Goal: Information Seeking & Learning: Find specific fact

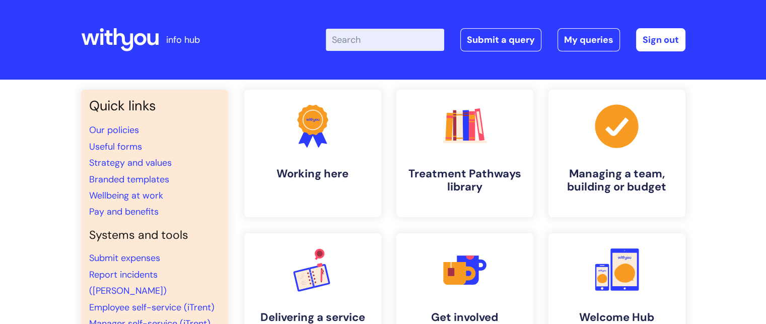
click at [395, 42] on input "Enter your search term here..." at bounding box center [385, 40] width 118 height 22
type input "central"
click button "Search" at bounding box center [0, 0] width 0 height 0
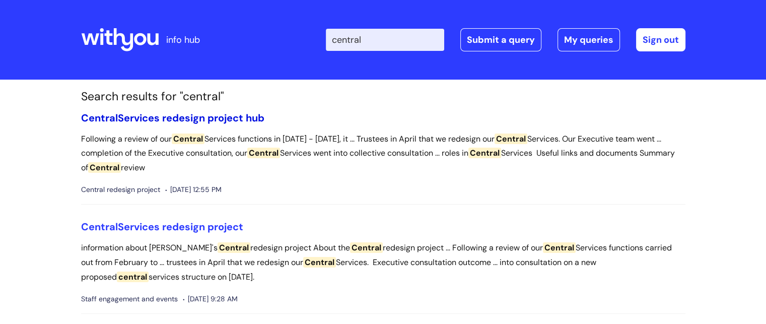
click at [158, 113] on link "Central Services redesign project hub" at bounding box center [172, 117] width 183 height 13
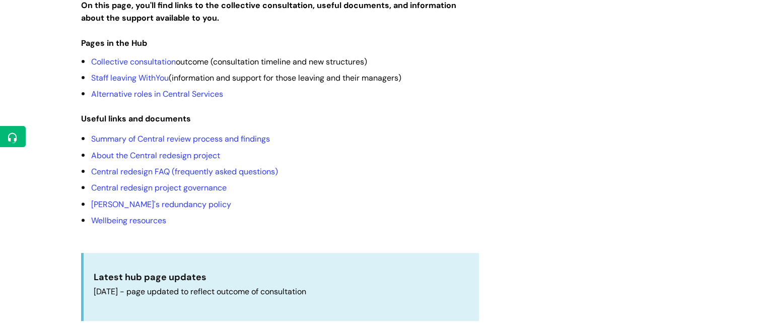
scroll to position [308, 0]
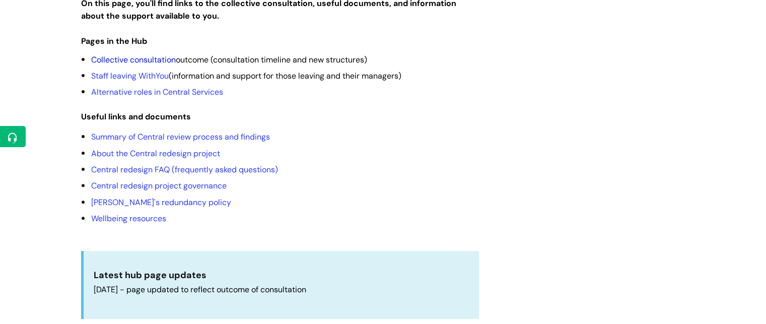
click at [142, 54] on link "Collective consultation" at bounding box center [133, 59] width 85 height 11
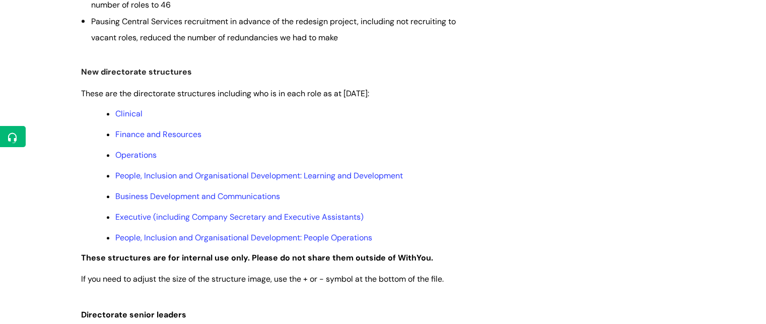
scroll to position [491, 0]
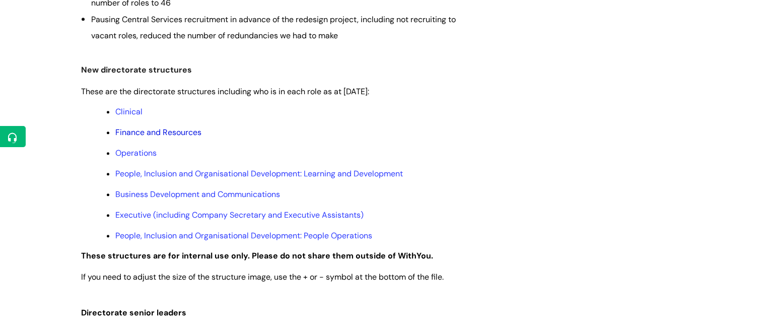
click at [127, 127] on link "Finance and Resources" at bounding box center [158, 132] width 86 height 11
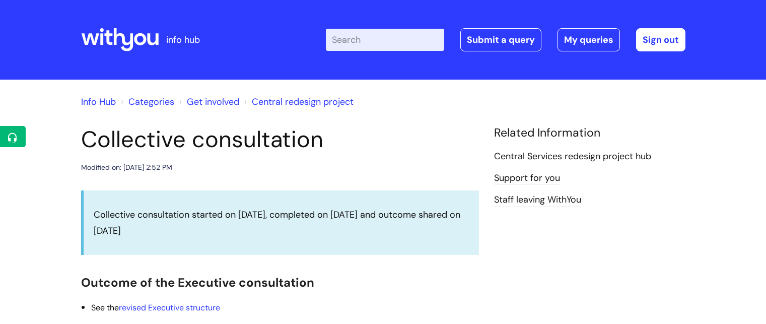
scroll to position [491, 0]
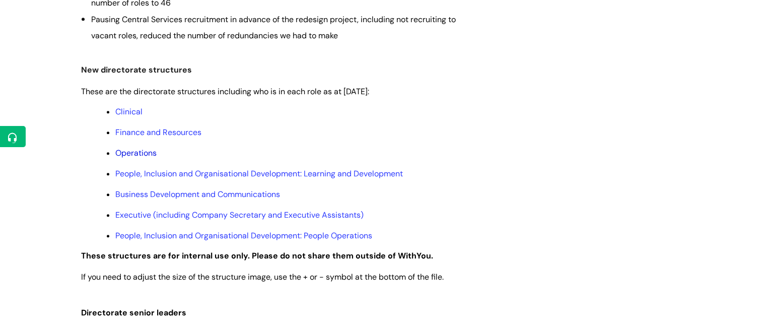
click at [131, 157] on link "Operations" at bounding box center [135, 153] width 41 height 11
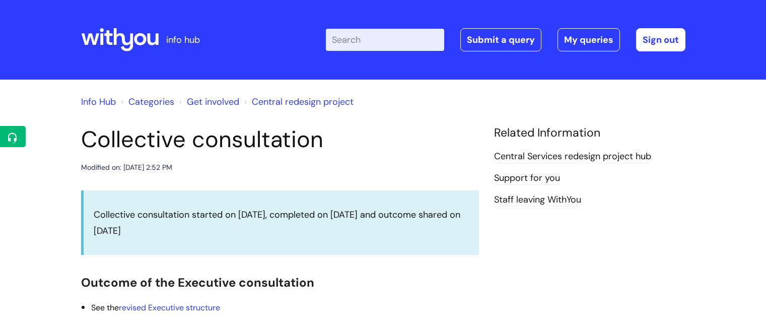
scroll to position [491, 0]
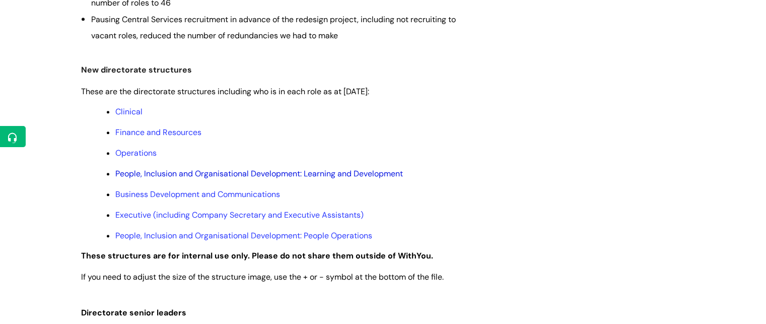
click at [191, 172] on link "People, Inclusion and Organisational Development: Learning and Development" at bounding box center [259, 173] width 288 height 11
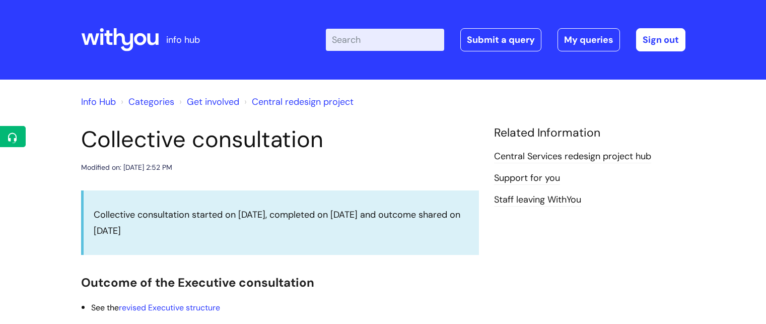
scroll to position [491, 0]
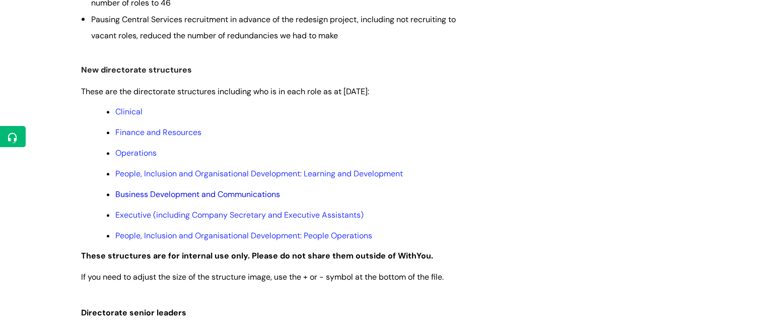
click at [231, 198] on link "Business Development and Communications" at bounding box center [197, 194] width 165 height 11
click at [196, 219] on link "Executive (including Company Secretary and Executive Assistants)" at bounding box center [239, 215] width 248 height 11
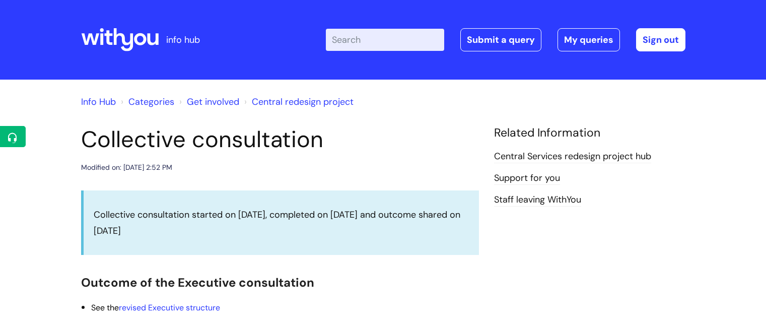
scroll to position [491, 0]
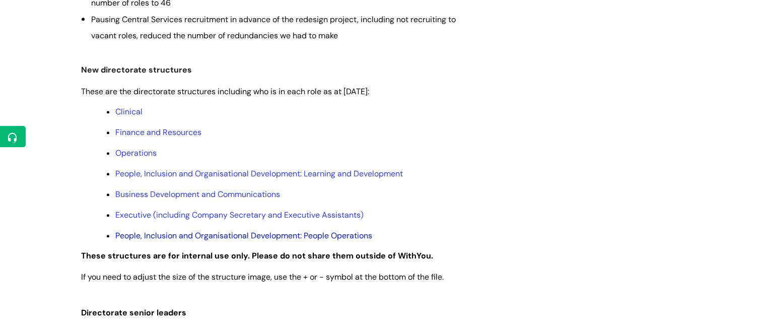
click at [182, 237] on link "People, Inclusion and Organisational Development: People Operations" at bounding box center [243, 235] width 257 height 11
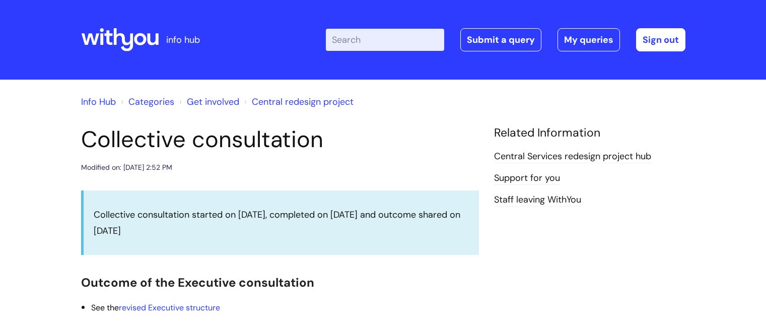
scroll to position [491, 0]
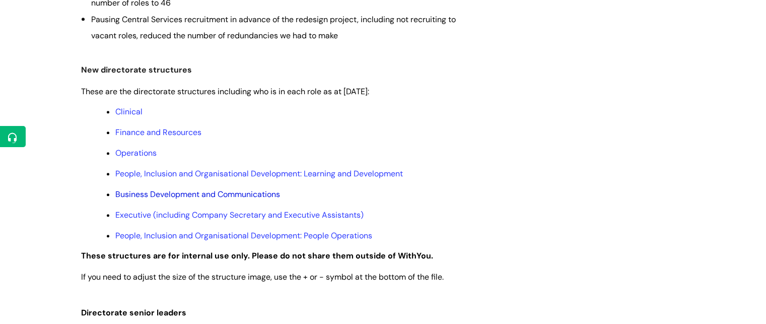
click at [184, 195] on link "Business Development and Communications" at bounding box center [197, 194] width 165 height 11
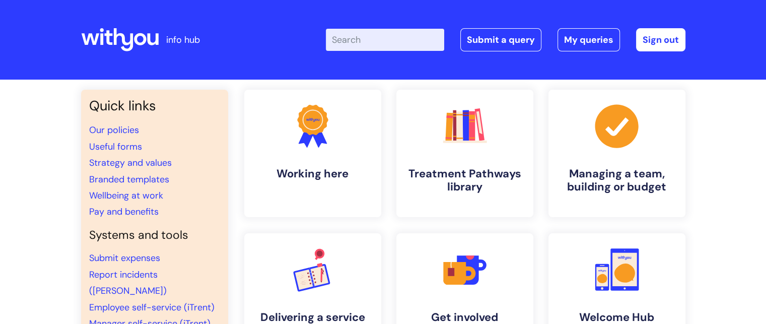
click at [399, 29] on input "Enter your search term here..." at bounding box center [385, 40] width 118 height 22
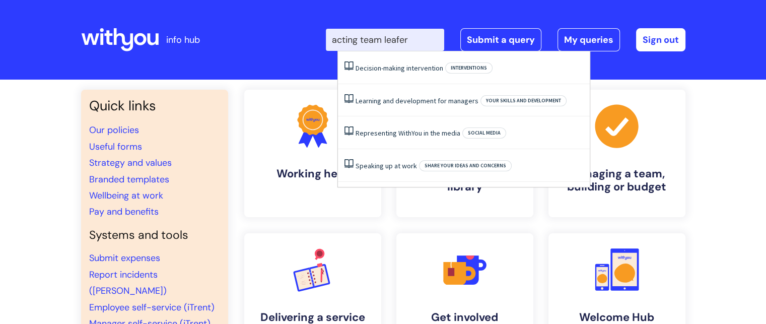
click button "Search" at bounding box center [0, 0] width 0 height 0
type input "acting team leafe"
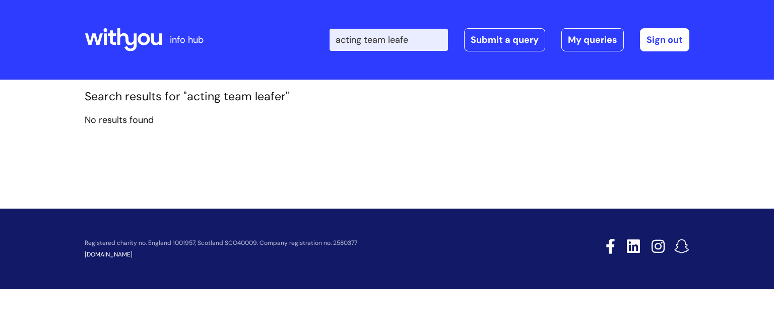
click at [428, 43] on input "acting team leafe" at bounding box center [389, 40] width 118 height 22
click button "Search" at bounding box center [0, 0] width 0 height 0
type input "acting team leader"
click at [428, 43] on input "acting team leade" at bounding box center [389, 40] width 118 height 22
type input "acting team leader"
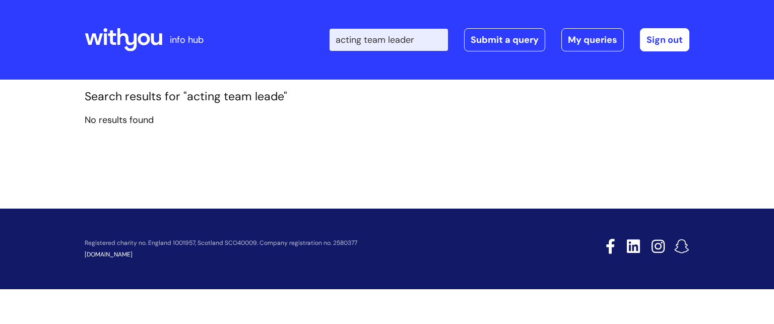
click button "Search" at bounding box center [0, 0] width 0 height 0
